Goal: Obtain resource: Download file/media

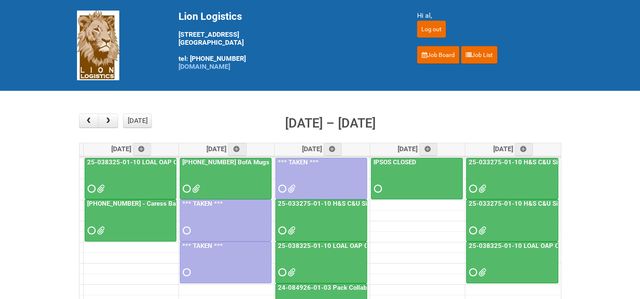
scroll to position [42, 0]
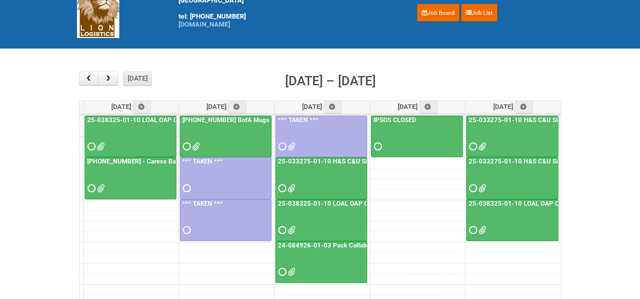
click at [142, 81] on button "[DATE]" at bounding box center [137, 78] width 29 height 14
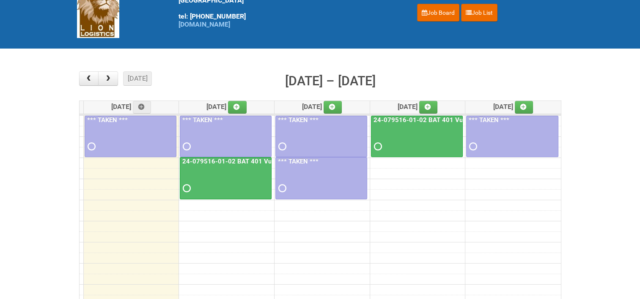
click at [424, 117] on link "24-079516-01-02 BAT 401 Vuse Box RCT" at bounding box center [435, 120] width 126 height 8
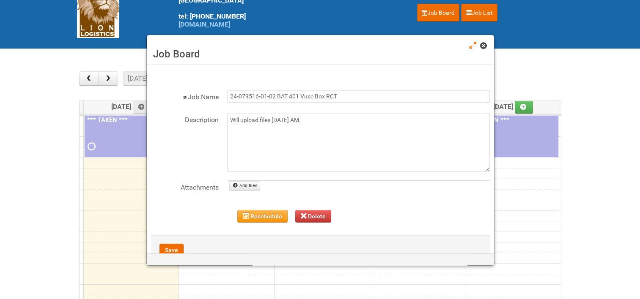
click at [484, 45] on span at bounding box center [483, 46] width 6 height 6
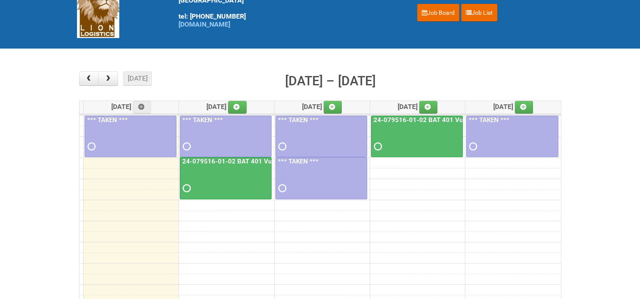
click at [245, 161] on link "24-079516-01-02 BAT 401 Vuse Box RCT" at bounding box center [244, 162] width 126 height 8
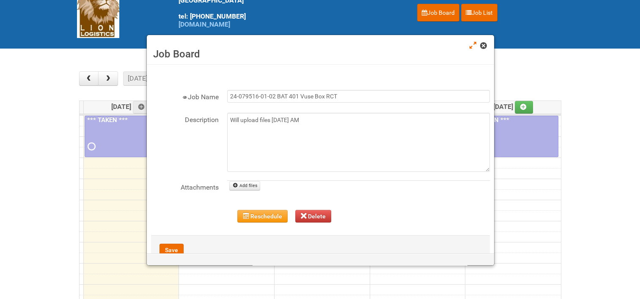
click at [483, 47] on span at bounding box center [483, 46] width 6 height 6
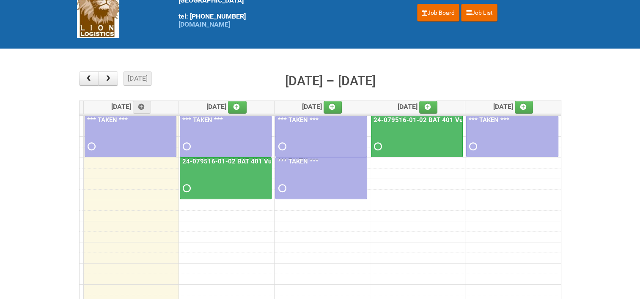
click at [217, 158] on link "24-079516-01-02 BAT 401 Vuse Box RCT" at bounding box center [244, 162] width 126 height 8
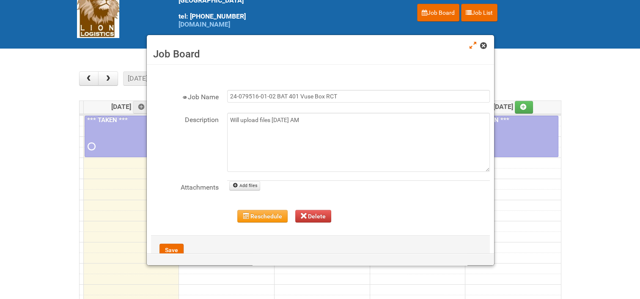
click at [485, 45] on span at bounding box center [483, 46] width 6 height 6
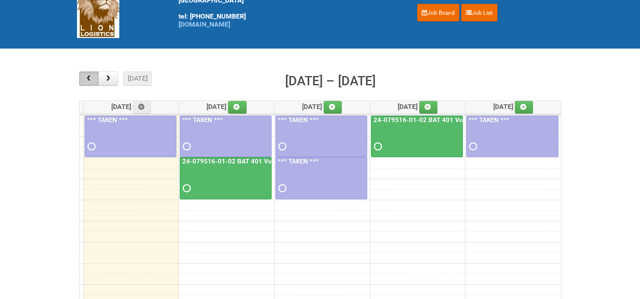
click at [92, 79] on span "button" at bounding box center [89, 78] width 8 height 7
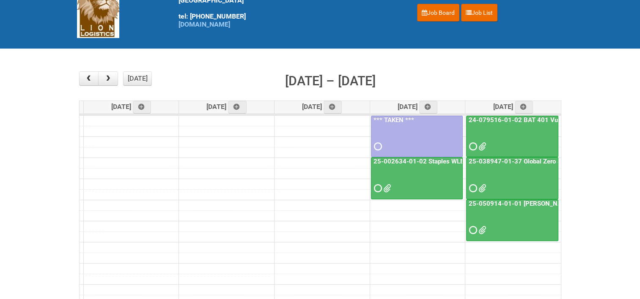
click at [482, 116] on link "24-079516-01-02 BAT 401 Vuse Box RCT" at bounding box center [530, 120] width 126 height 8
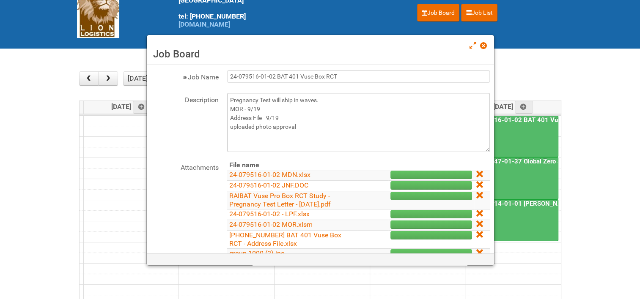
scroll to position [0, 0]
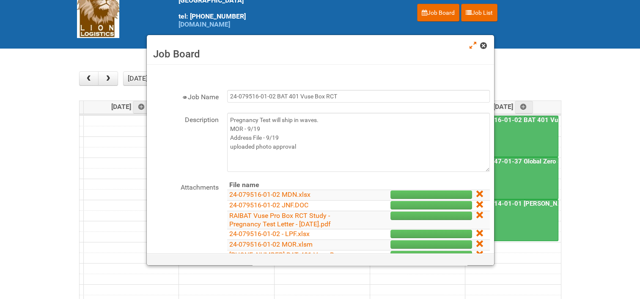
click at [482, 47] on span at bounding box center [483, 46] width 6 height 6
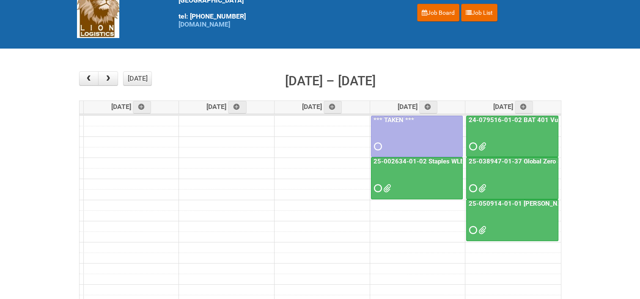
click at [488, 117] on link "24-079516-01-02 BAT 401 Vuse Box RCT" at bounding box center [530, 120] width 126 height 8
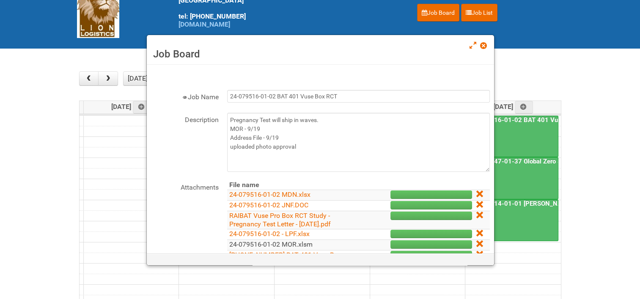
click at [288, 243] on link "24-079516-01-02 MOR.xlsm" at bounding box center [270, 245] width 83 height 8
click at [484, 46] on span at bounding box center [483, 46] width 6 height 6
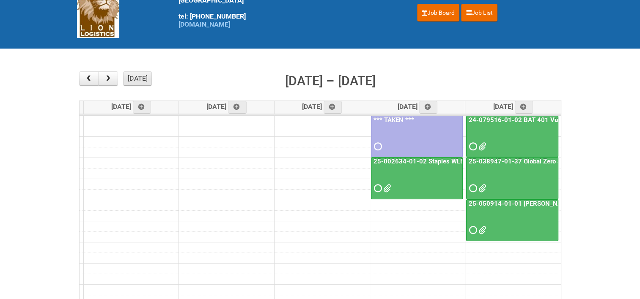
click at [140, 74] on button "[DATE]" at bounding box center [137, 78] width 29 height 14
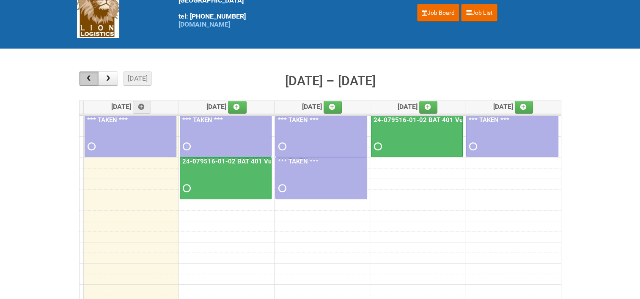
click at [87, 75] on span "button" at bounding box center [89, 78] width 8 height 7
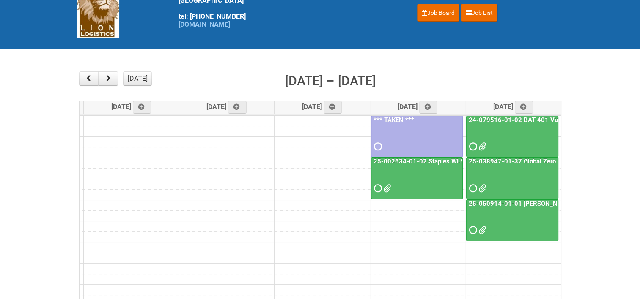
click at [535, 203] on link "25-050914-01-01 [PERSON_NAME] C&U" at bounding box center [527, 204] width 121 height 8
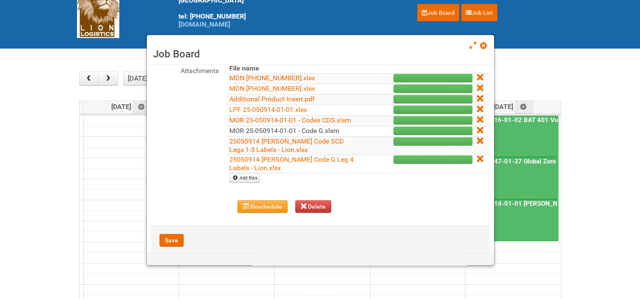
scroll to position [127, 0]
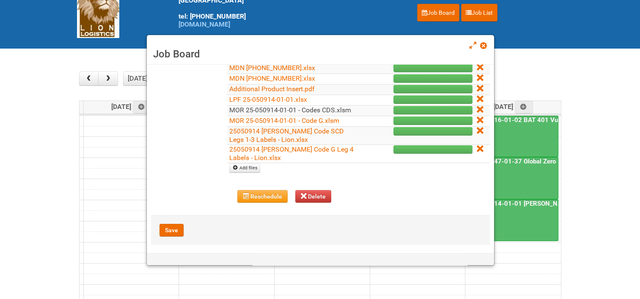
click at [248, 114] on link "MOR 25-050914-01-01 - Codes CDS.xlsm" at bounding box center [290, 110] width 122 height 8
click at [315, 109] on link "MOR 25-050914-01-01 - Codes CDS.xlsm" at bounding box center [290, 110] width 122 height 8
click at [307, 125] on link "MOR 25-050914-01-01 - Code G.xlsm" at bounding box center [284, 121] width 110 height 8
